Goal: Transaction & Acquisition: Purchase product/service

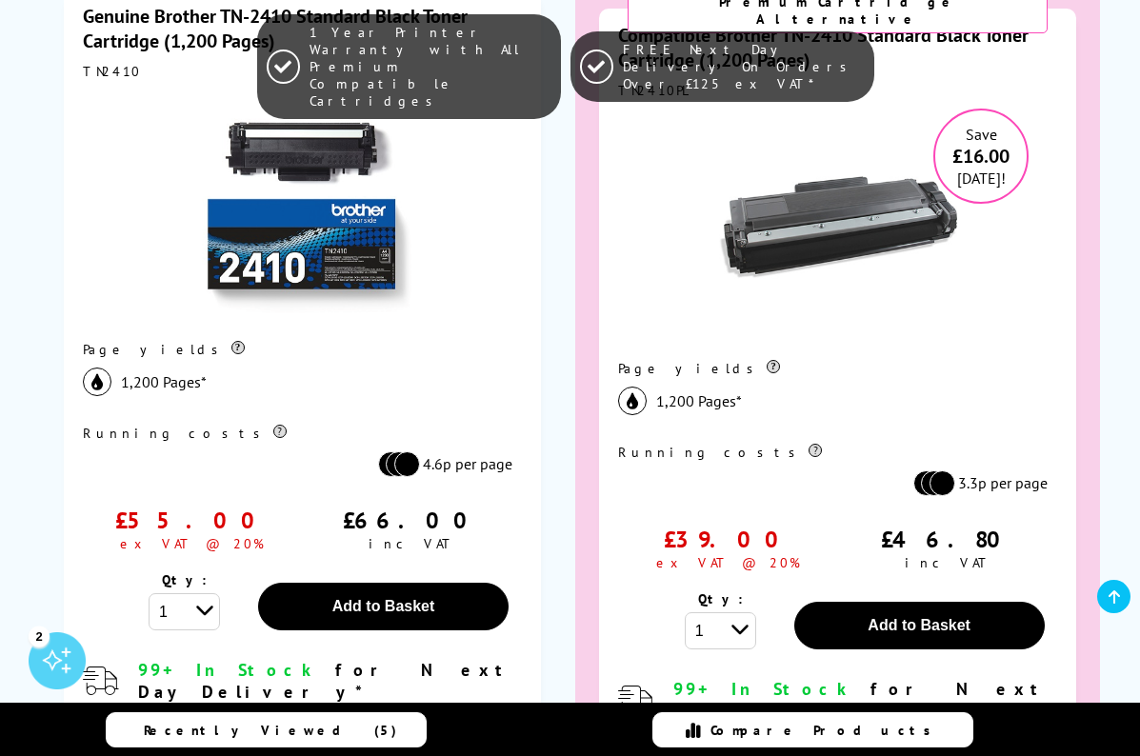
click at [1114, 591] on icon at bounding box center [1114, 596] width 11 height 15
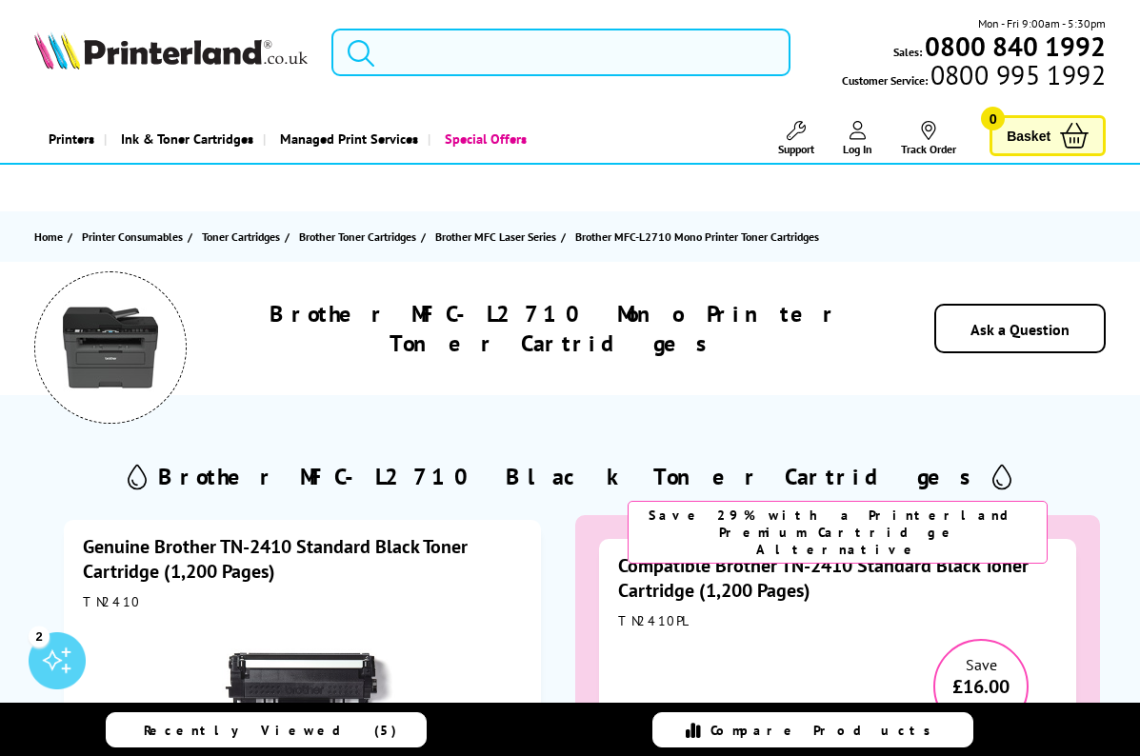
click at [493, 70] on input "search" at bounding box center [560, 53] width 459 height 48
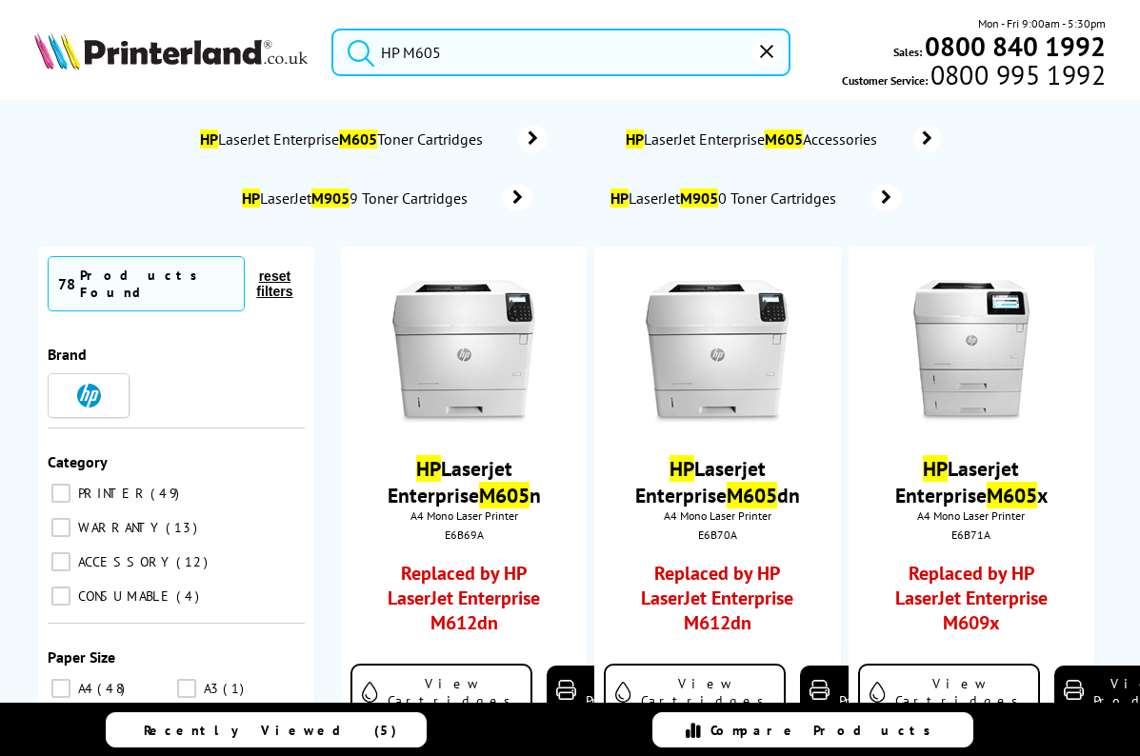
type input "HP M605"
click at [332, 29] on button "submit" at bounding box center [356, 50] width 48 height 42
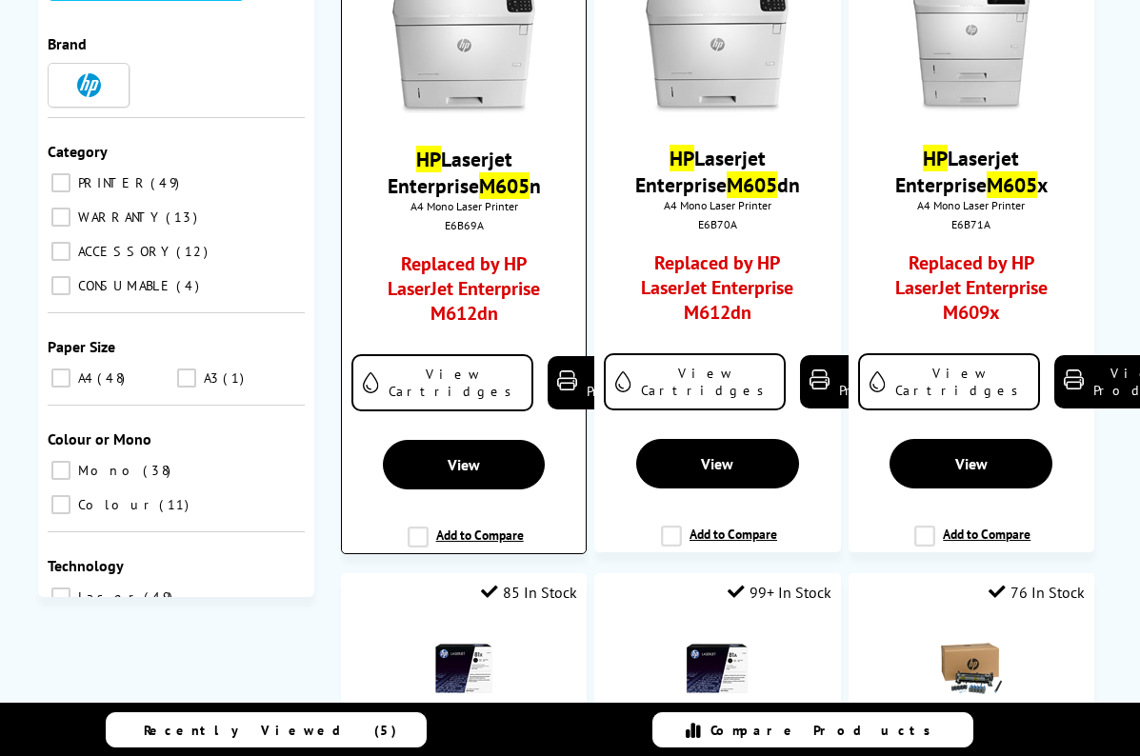
scroll to position [381, 0]
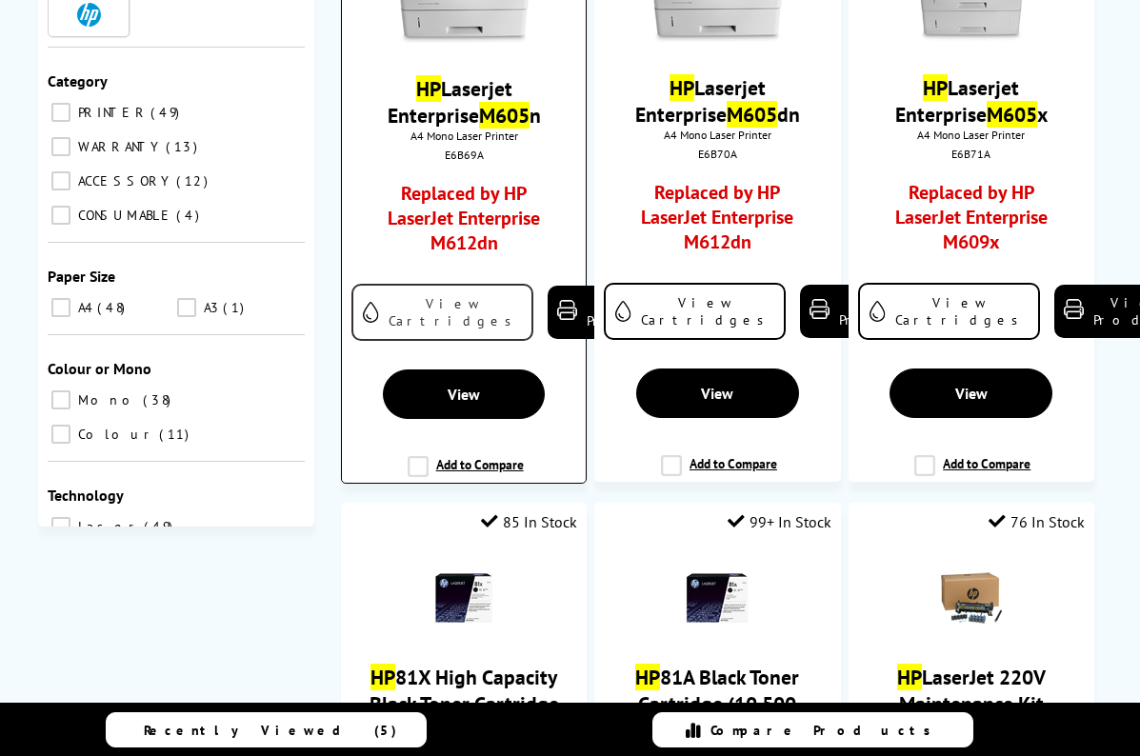
click at [418, 311] on link "View Cartridges" at bounding box center [442, 312] width 182 height 57
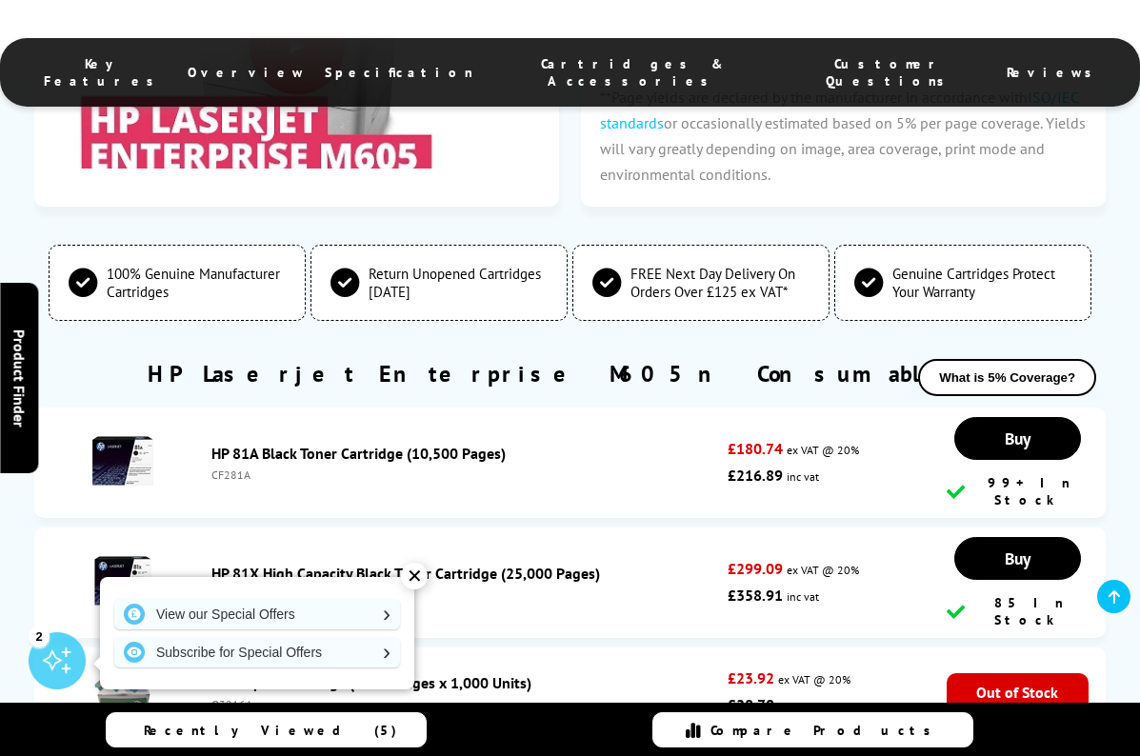
drag, startPoint x: 263, startPoint y: 475, endPoint x: 206, endPoint y: 466, distance: 57.9
click at [206, 466] on li "HP 81A Black Toner Cartridge (10,500 Pages) CF281A £180.74 ex VAT @ 20% £216.89…" at bounding box center [569, 463] width 1071 height 110
copy div "CF281A"
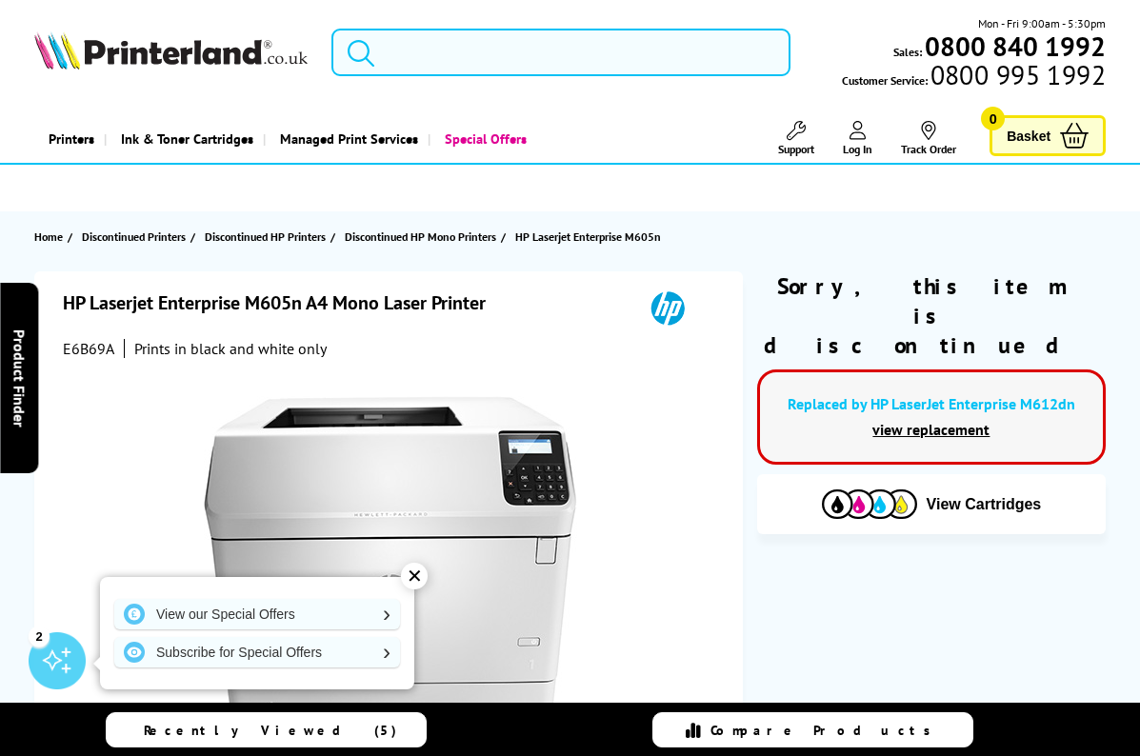
click at [490, 48] on input "search" at bounding box center [560, 53] width 459 height 48
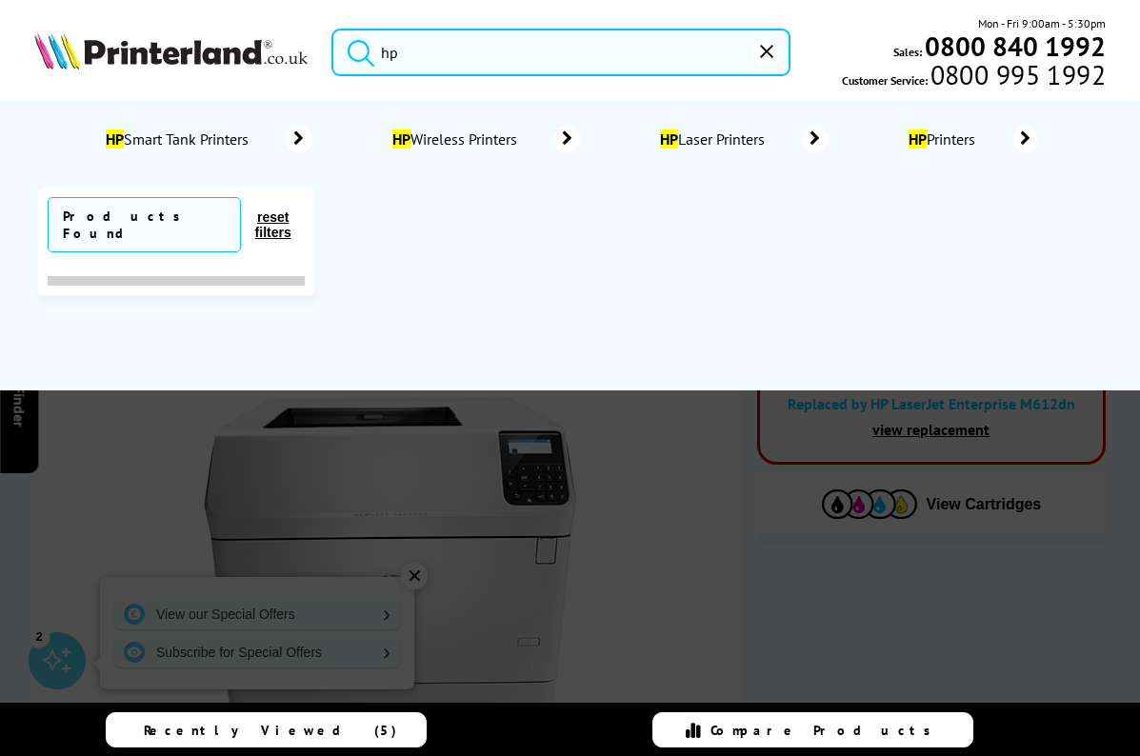
paste input "432fdn"
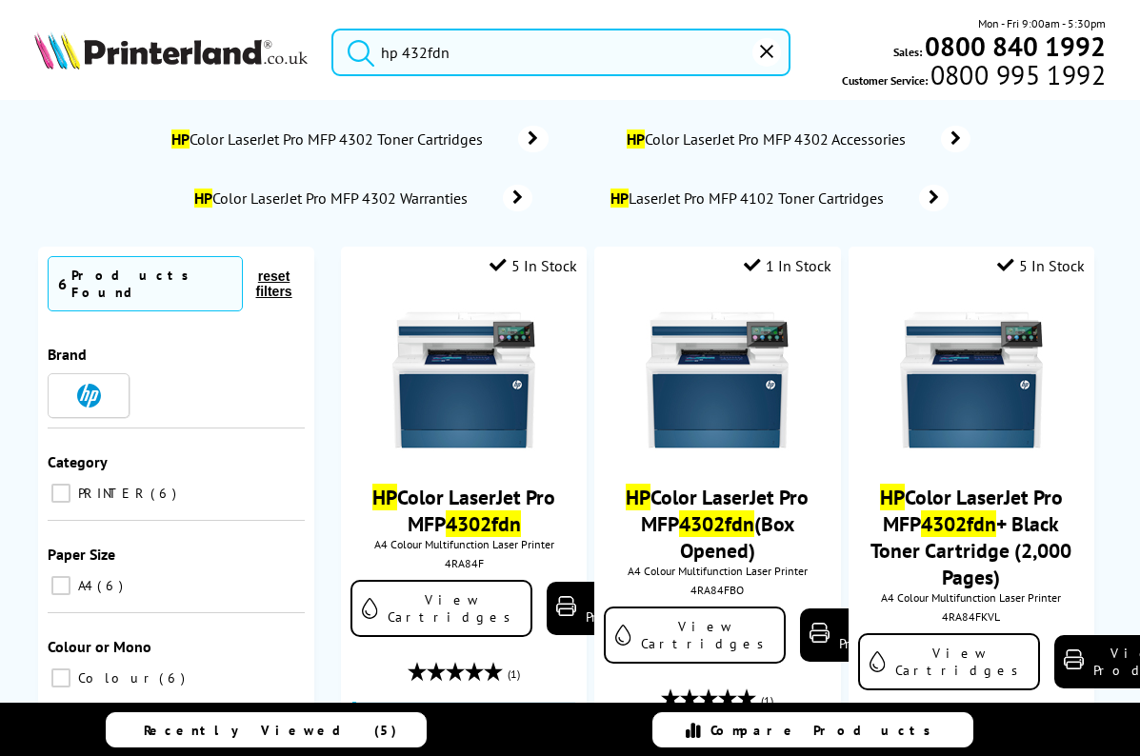
type input "hp 432fdn"
click at [332, 29] on button "submit" at bounding box center [356, 50] width 48 height 42
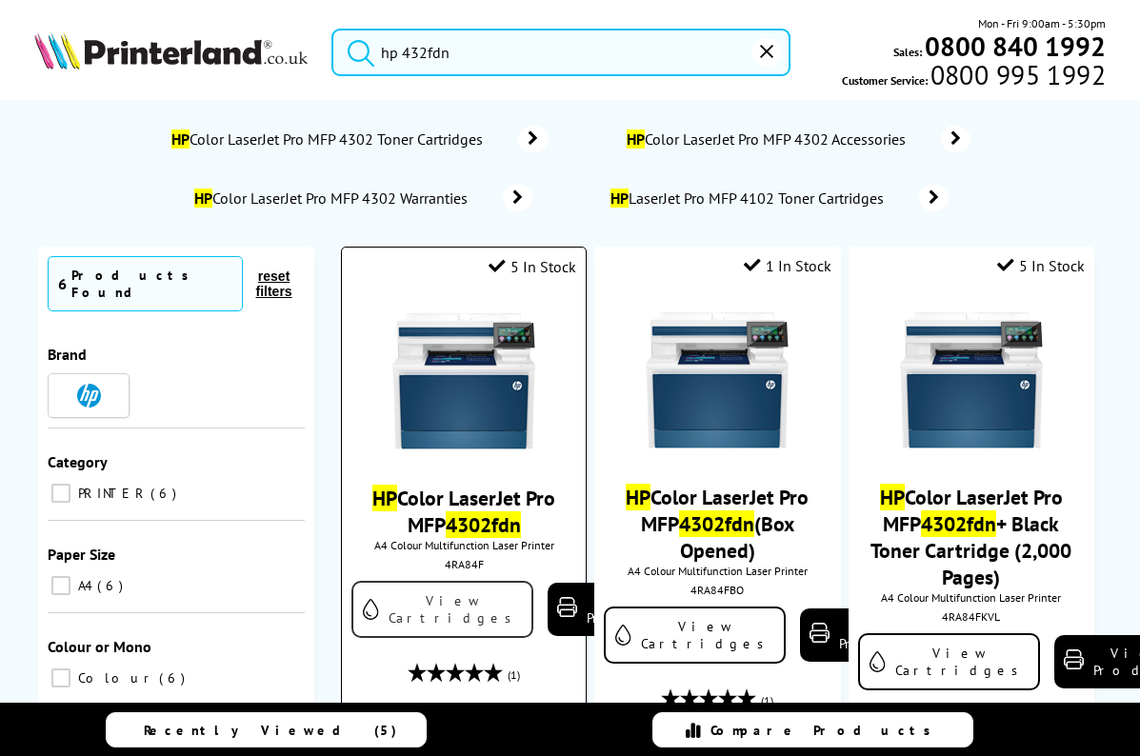
click at [415, 613] on link "View Cartridges" at bounding box center [442, 609] width 182 height 57
